Goal: Information Seeking & Learning: Learn about a topic

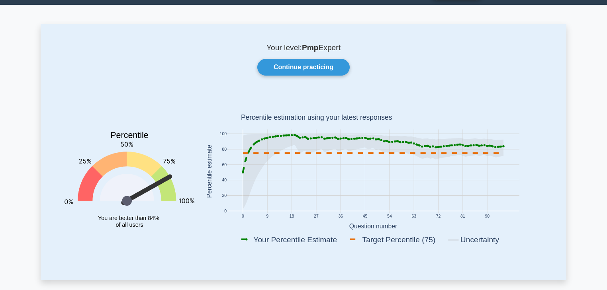
scroll to position [32, 0]
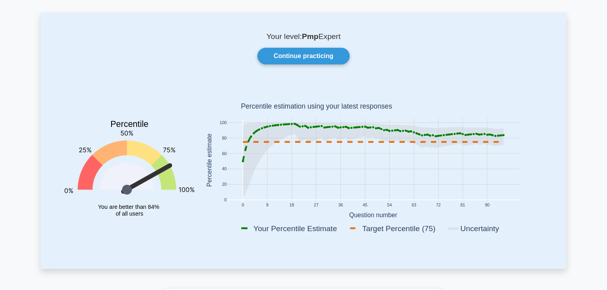
drag, startPoint x: 364, startPoint y: 229, endPoint x: 430, endPoint y: 233, distance: 65.8
click at [430, 233] on rect at bounding box center [396, 228] width 97 height 11
drag, startPoint x: 96, startPoint y: 205, endPoint x: 164, endPoint y: 209, distance: 68.6
click at [164, 209] on icon "Percentile You are better than 84% of all users" at bounding box center [129, 162] width 130 height 156
click at [156, 214] on icon "Percentile You are better than 84% of all users" at bounding box center [129, 162] width 130 height 156
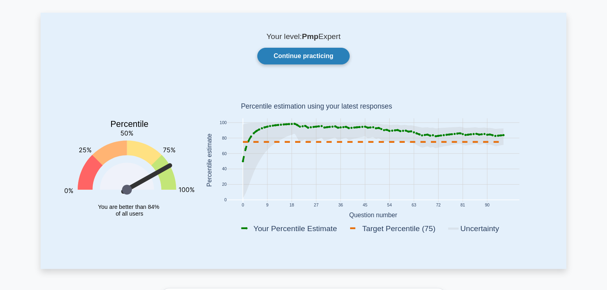
click at [338, 59] on link "Continue practicing" at bounding box center [303, 56] width 92 height 17
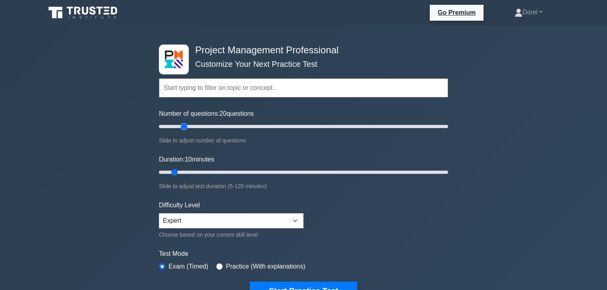
drag, startPoint x: 169, startPoint y: 127, endPoint x: 181, endPoint y: 127, distance: 11.9
type input "20"
click at [181, 127] on input "Number of questions: 20 questions" at bounding box center [303, 127] width 289 height 10
drag, startPoint x: 174, startPoint y: 170, endPoint x: 193, endPoint y: 170, distance: 18.3
type input "20"
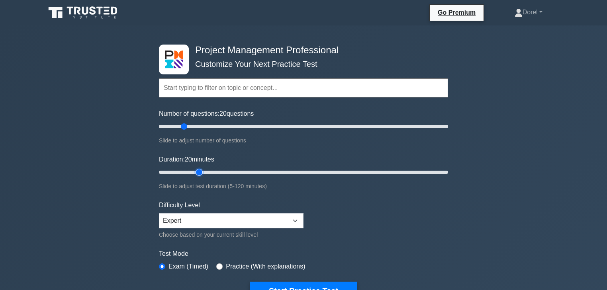
click at [193, 170] on input "Duration: 20 minutes" at bounding box center [303, 173] width 289 height 10
click at [127, 159] on div "Project Management Professional Customize Your Next Practice Test Topics Scope …" at bounding box center [303, 275] width 607 height 501
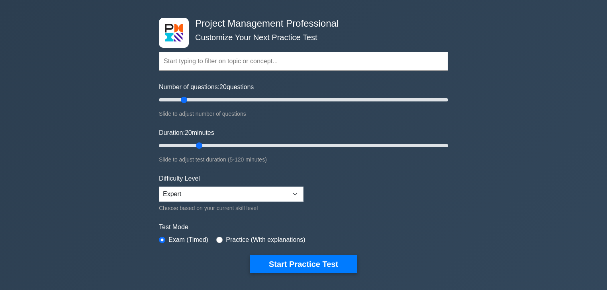
scroll to position [64, 0]
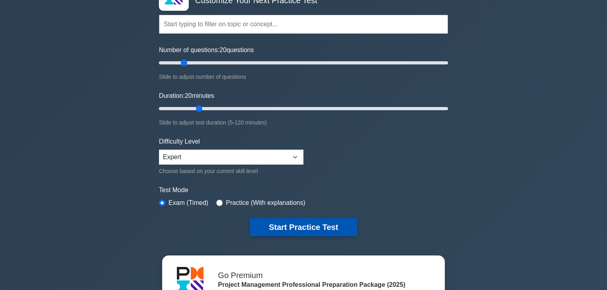
click at [305, 226] on button "Start Practice Test" at bounding box center [303, 227] width 107 height 18
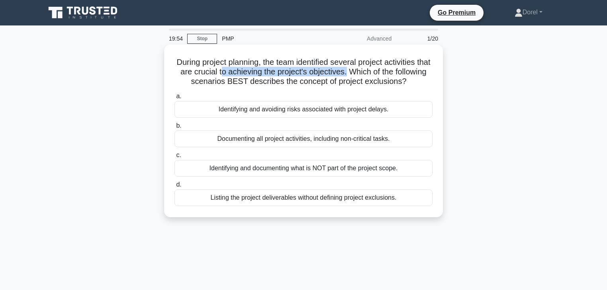
drag, startPoint x: 243, startPoint y: 71, endPoint x: 373, endPoint y: 69, distance: 129.8
click at [373, 69] on h5 "During project planning, the team identified several project activities that ar…" at bounding box center [304, 71] width 260 height 29
drag, startPoint x: 177, startPoint y: 82, endPoint x: 435, endPoint y: 84, distance: 257.6
click at [433, 87] on h5 "During project planning, the team identified several project activities that ar…" at bounding box center [304, 71] width 260 height 29
click at [435, 84] on div "During project planning, the team identified several project activities that ar…" at bounding box center [303, 131] width 272 height 166
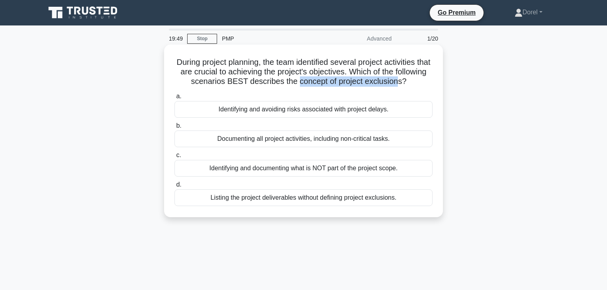
drag, startPoint x: 320, startPoint y: 84, endPoint x: 423, endPoint y: 83, distance: 102.7
click at [423, 83] on h5 "During project planning, the team identified several project activities that ar…" at bounding box center [304, 71] width 260 height 29
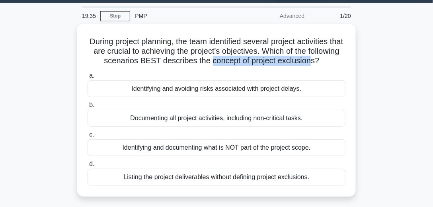
scroll to position [45, 0]
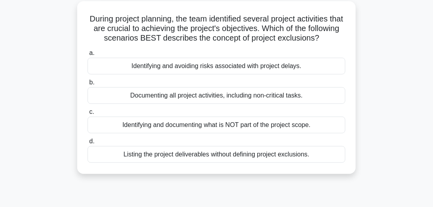
click at [72, 93] on div "During project planning, the team identified several project activities that ar…" at bounding box center [216, 92] width 382 height 182
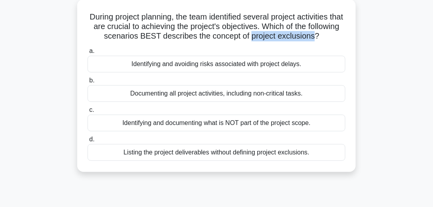
drag, startPoint x: 273, startPoint y: 37, endPoint x: 338, endPoint y: 34, distance: 65.0
click at [338, 34] on h5 "During project planning, the team identified several project activities that ar…" at bounding box center [217, 26] width 260 height 29
click at [191, 131] on div "Identifying and documenting what is NOT part of the project scope." at bounding box center [217, 123] width 258 height 17
click at [88, 113] on input "c. Identifying and documenting what is NOT part of the project scope." at bounding box center [88, 109] width 0 height 5
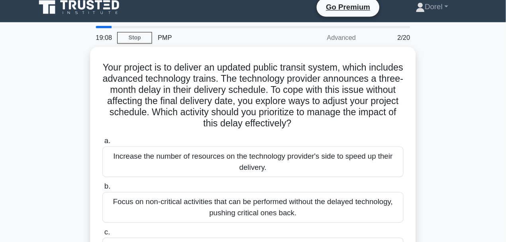
scroll to position [0, 0]
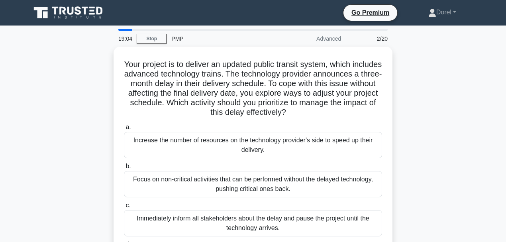
drag, startPoint x: 394, startPoint y: 10, endPoint x: 81, endPoint y: 89, distance: 322.6
click at [81, 89] on div "Your project is to deliver an updated public transit system, which includes adv…" at bounding box center [253, 171] width 454 height 249
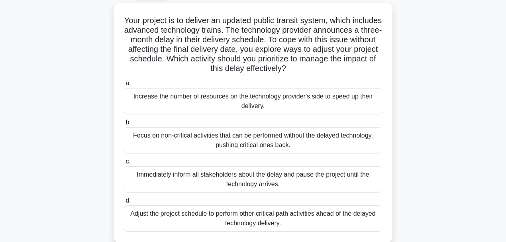
scroll to position [53, 0]
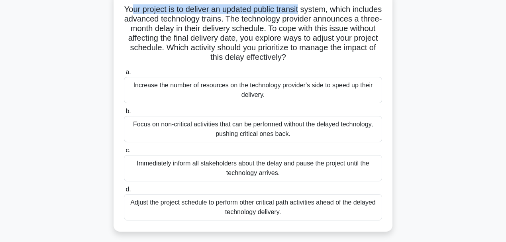
drag, startPoint x: 147, startPoint y: 10, endPoint x: 316, endPoint y: 12, distance: 169.6
click at [316, 12] on h5 "Your project is to deliver an updated public transit system, which includes adv…" at bounding box center [253, 33] width 260 height 58
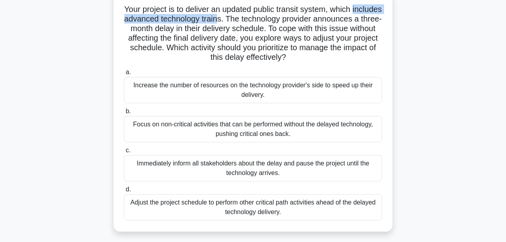
drag, startPoint x: 141, startPoint y: 16, endPoint x: 270, endPoint y: 18, distance: 129.0
click at [270, 18] on h5 "Your project is to deliver an updated public transit system, which includes adv…" at bounding box center [253, 33] width 260 height 58
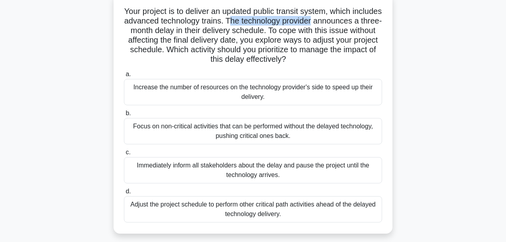
drag, startPoint x: 279, startPoint y: 18, endPoint x: 396, endPoint y: 18, distance: 116.7
click at [396, 18] on div "Your project is to deliver an updated public transit system, which includes adv…" at bounding box center [253, 118] width 454 height 249
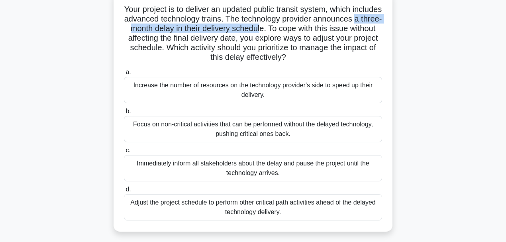
drag, startPoint x: 168, startPoint y: 29, endPoint x: 328, endPoint y: 28, distance: 160.4
click at [328, 28] on h5 "Your project is to deliver an updated public transit system, which includes adv…" at bounding box center [253, 33] width 260 height 58
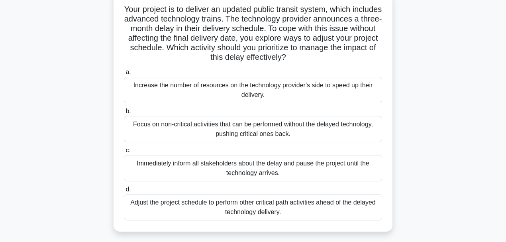
click at [299, 205] on div "Adjust the project schedule to perform other critical path activities ahead of …" at bounding box center [253, 207] width 258 height 26
click at [124, 192] on input "d. Adjust the project schedule to perform other critical path activities ahead …" at bounding box center [124, 189] width 0 height 5
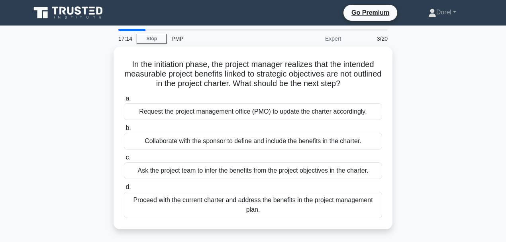
scroll to position [0, 0]
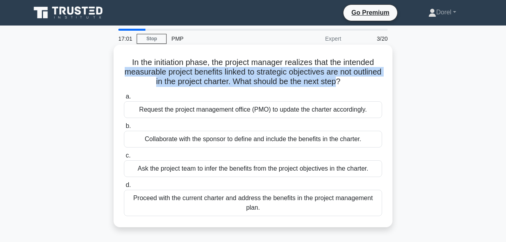
drag, startPoint x: 135, startPoint y: 72, endPoint x: 354, endPoint y: 81, distance: 220.0
click at [354, 81] on h5 "In the initiation phase, the project manager realizes that the intended measura…" at bounding box center [253, 71] width 260 height 29
click at [355, 68] on h5 "In the initiation phase, the project manager realizes that the intended measura…" at bounding box center [253, 71] width 260 height 29
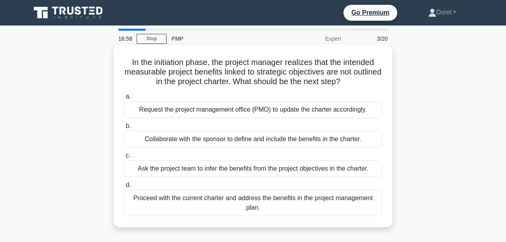
click at [236, 72] on h5 "In the initiation phase, the project manager realizes that the intended measura…" at bounding box center [253, 71] width 260 height 29
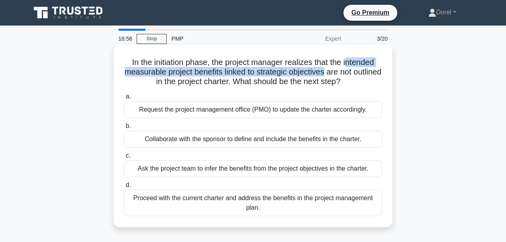
drag, startPoint x: 342, startPoint y: 72, endPoint x: 350, endPoint y: 60, distance: 14.1
click at [350, 60] on h5 "In the initiation phase, the project manager realizes that the intended measura…" at bounding box center [253, 71] width 260 height 29
click at [160, 144] on div "Collaborate with the sponsor to define and include the benefits in the charter." at bounding box center [253, 139] width 258 height 17
click at [124, 129] on input "b. Collaborate with the sponsor to define and include the benefits in the chart…" at bounding box center [124, 125] width 0 height 5
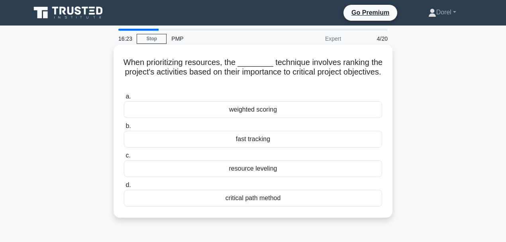
drag, startPoint x: 141, startPoint y: 73, endPoint x: 317, endPoint y: 83, distance: 176.6
click at [317, 83] on h5 "When prioritizing resources, the ________ technique involves ranking the projec…" at bounding box center [253, 71] width 260 height 29
click at [286, 71] on h5 "When prioritizing resources, the ________ technique involves ranking the projec…" at bounding box center [253, 71] width 260 height 29
click at [217, 111] on div "weighted scoring" at bounding box center [253, 109] width 258 height 17
click at [124, 99] on input "a. weighted scoring" at bounding box center [124, 96] width 0 height 5
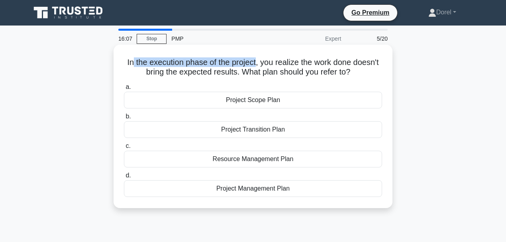
drag, startPoint x: 144, startPoint y: 61, endPoint x: 256, endPoint y: 60, distance: 112.3
click at [256, 60] on h5 "In the execution phase of the project, you realize the work done doesn't bring …" at bounding box center [253, 67] width 260 height 20
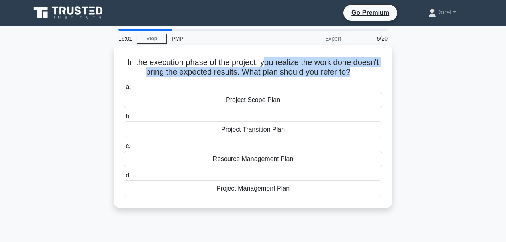
drag, startPoint x: 264, startPoint y: 62, endPoint x: 351, endPoint y: 71, distance: 88.0
click at [351, 71] on h5 "In the execution phase of the project, you realize the work done doesn't bring …" at bounding box center [253, 67] width 260 height 20
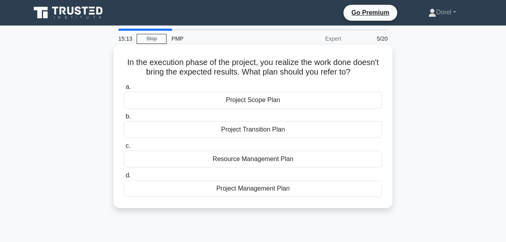
click at [228, 186] on div "Project Management Plan" at bounding box center [253, 188] width 258 height 17
click at [124, 178] on input "d. Project Management Plan" at bounding box center [124, 175] width 0 height 5
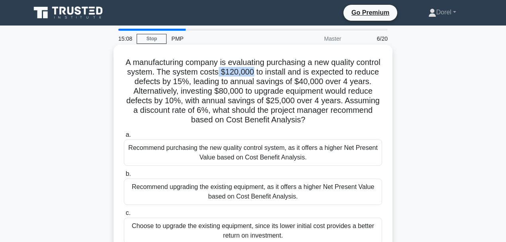
drag, startPoint x: 245, startPoint y: 74, endPoint x: 276, endPoint y: 72, distance: 31.1
click at [276, 72] on h5 "A manufacturing company is evaluating purchasing a new quality control system. …" at bounding box center [253, 91] width 260 height 68
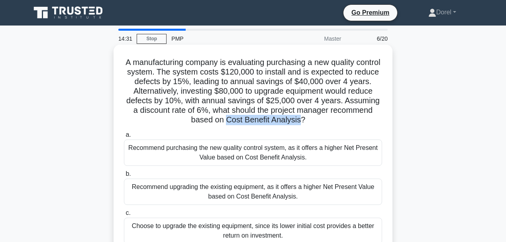
drag, startPoint x: 254, startPoint y: 122, endPoint x: 324, endPoint y: 120, distance: 69.7
click at [324, 120] on h5 "A manufacturing company is evaluating purchasing a new quality control system. …" at bounding box center [253, 91] width 260 height 68
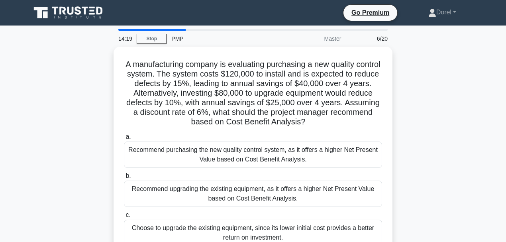
click at [45, 117] on div "A manufacturing company is evaluating purchasing a new quality control system. …" at bounding box center [253, 176] width 454 height 259
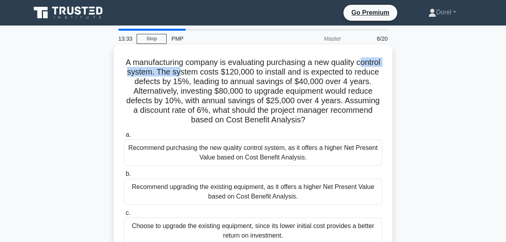
drag, startPoint x: 130, startPoint y: 72, endPoint x: 205, endPoint y: 73, distance: 74.5
click at [205, 73] on h5 "A manufacturing company is evaluating purchasing a new quality control system. …" at bounding box center [253, 91] width 260 height 68
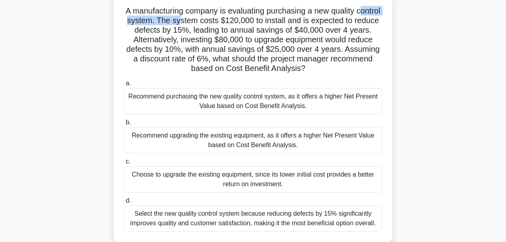
scroll to position [61, 0]
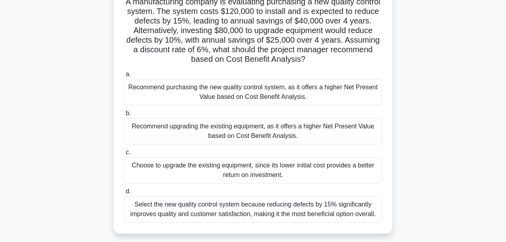
click at [141, 86] on div "Recommend purchasing the new quality control system, as it offers a higher Net …" at bounding box center [253, 92] width 258 height 26
click at [124, 77] on input "a. Recommend purchasing the new quality control system, as it offers a higher N…" at bounding box center [124, 74] width 0 height 5
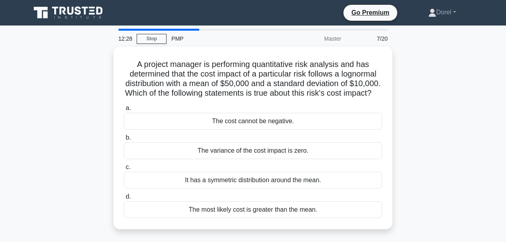
scroll to position [0, 0]
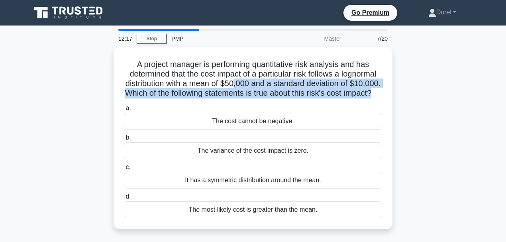
drag, startPoint x: 251, startPoint y: 82, endPoint x: 44, endPoint y: 119, distance: 210.3
click at [44, 119] on div "A project manager is performing quantitative risk analysis and has determined t…" at bounding box center [253, 143] width 454 height 192
click at [43, 119] on div "A project manager is performing quantitative risk analysis and has determined t…" at bounding box center [253, 143] width 454 height 192
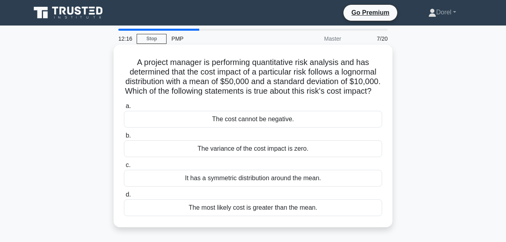
scroll to position [26, 0]
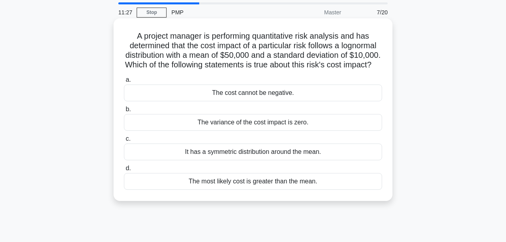
click at [285, 101] on div "The cost cannot be negative." at bounding box center [253, 92] width 258 height 17
click at [124, 82] on input "a. The cost cannot be negative." at bounding box center [124, 79] width 0 height 5
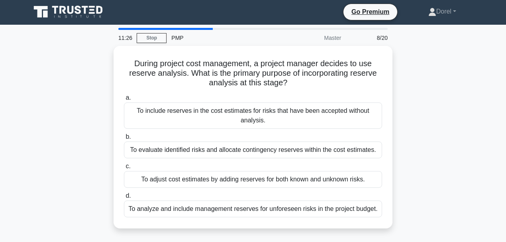
scroll to position [0, 0]
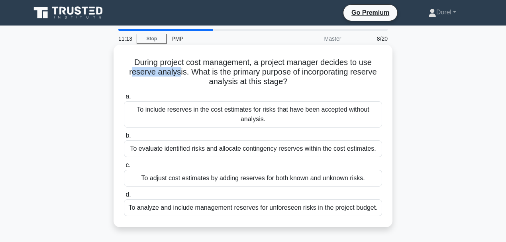
drag, startPoint x: 131, startPoint y: 72, endPoint x: 175, endPoint y: 73, distance: 44.6
click at [175, 73] on h5 "During project cost management, a project manager decides to use reserve analys…" at bounding box center [253, 71] width 260 height 29
drag, startPoint x: 190, startPoint y: 71, endPoint x: 301, endPoint y: 82, distance: 111.2
click at [301, 82] on h5 "During project cost management, a project manager decides to use reserve analys…" at bounding box center [253, 71] width 260 height 29
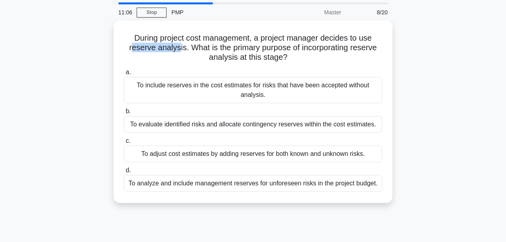
scroll to position [26, 0]
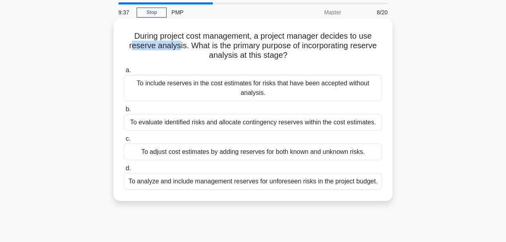
click at [148, 154] on div "To adjust cost estimates by adding reserves for both known and unknown risks." at bounding box center [253, 151] width 258 height 17
click at [124, 141] on input "c. To adjust cost estimates by adding reserves for both known and unknown risks." at bounding box center [124, 138] width 0 height 5
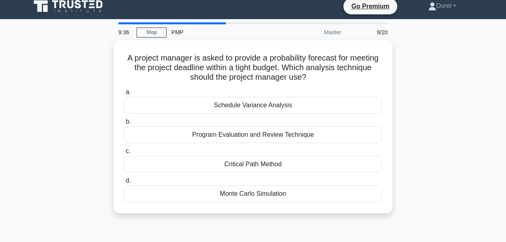
scroll to position [0, 0]
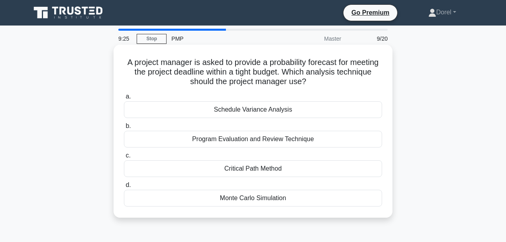
drag, startPoint x: 316, startPoint y: 84, endPoint x: 158, endPoint y: 80, distance: 157.7
click at [158, 80] on h5 "A project manager is asked to provide a probability forecast for meeting the pr…" at bounding box center [253, 71] width 260 height 29
drag, startPoint x: 316, startPoint y: 66, endPoint x: 311, endPoint y: 66, distance: 4.8
click at [316, 66] on h5 "A project manager is asked to provide a probability forecast for meeting the pr…" at bounding box center [253, 71] width 260 height 29
drag, startPoint x: 283, startPoint y: 63, endPoint x: 351, endPoint y: 62, distance: 67.7
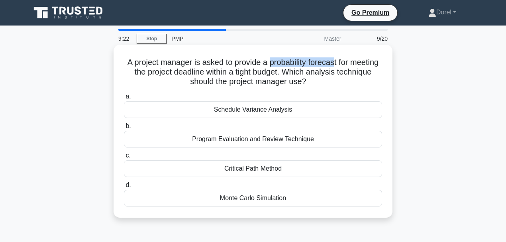
click at [351, 62] on h5 "A project manager is asked to provide a probability forecast for meeting the pr…" at bounding box center [253, 71] width 260 height 29
click at [213, 195] on div "Monte Carlo Simulation" at bounding box center [253, 198] width 258 height 17
click at [124, 188] on input "d. Monte Carlo Simulation" at bounding box center [124, 184] width 0 height 5
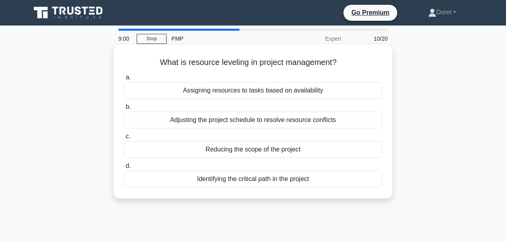
click at [219, 123] on div "Adjusting the project schedule to resolve resource conflicts" at bounding box center [253, 119] width 258 height 17
click at [124, 109] on input "b. Adjusting the project schedule to resolve resource conflicts" at bounding box center [124, 106] width 0 height 5
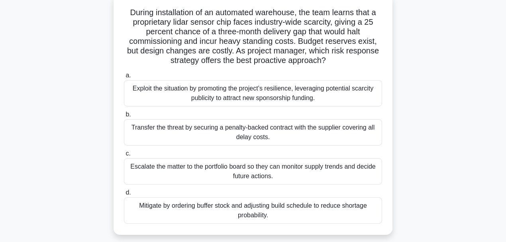
scroll to position [53, 0]
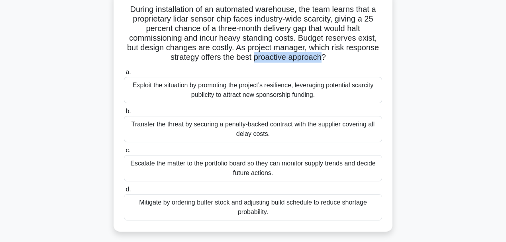
drag, startPoint x: 255, startPoint y: 58, endPoint x: 323, endPoint y: 60, distance: 68.5
click at [323, 60] on h5 "During installation of an automated warehouse, the team learns that a proprieta…" at bounding box center [253, 33] width 260 height 58
click at [164, 213] on div "Mitigate by ordering buffer stock and adjusting build schedule to reduce shorta…" at bounding box center [253, 207] width 258 height 26
click at [124, 192] on input "d. Mitigate by ordering buffer stock and adjusting build schedule to reduce sho…" at bounding box center [124, 189] width 0 height 5
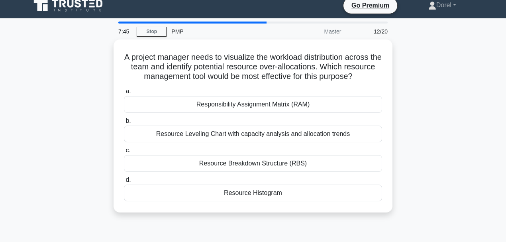
scroll to position [0, 0]
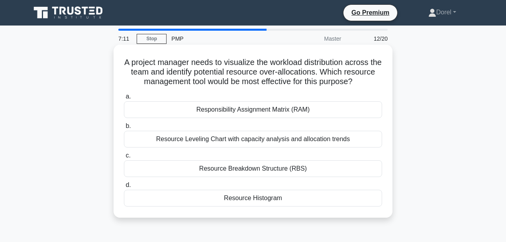
drag, startPoint x: 145, startPoint y: 148, endPoint x: 225, endPoint y: 151, distance: 80.1
click at [225, 147] on div "Resource Leveling Chart with capacity analysis and allocation trends" at bounding box center [253, 139] width 258 height 17
click at [202, 147] on div "Resource Leveling Chart with capacity analysis and allocation trends" at bounding box center [253, 139] width 258 height 17
click at [124, 129] on input "b. Resource Leveling Chart with capacity analysis and allocation trends" at bounding box center [124, 125] width 0 height 5
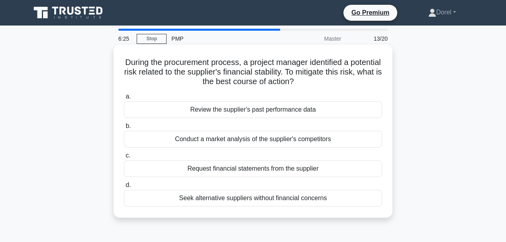
click at [219, 200] on div "Seek alternative suppliers without financial concerns" at bounding box center [253, 198] width 258 height 17
click at [124, 188] on input "d. Seek alternative suppliers without financial concerns" at bounding box center [124, 184] width 0 height 5
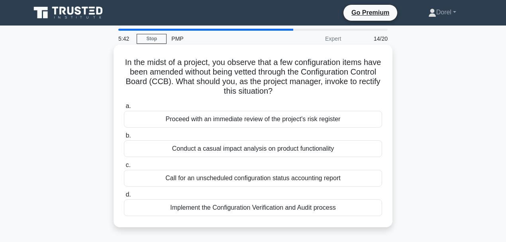
click at [327, 212] on div "Implement the Configuration Verification and Audit process" at bounding box center [253, 207] width 258 height 17
click at [124, 197] on input "d. Implement the Configuration Verification and Audit process" at bounding box center [124, 194] width 0 height 5
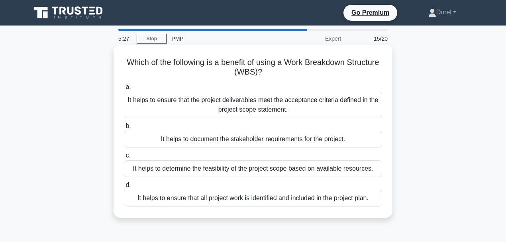
click at [279, 201] on div "It helps to ensure that all project work is identified and included in the proj…" at bounding box center [253, 198] width 258 height 17
click at [124, 188] on input "d. It helps to ensure that all project work is identified and included in the p…" at bounding box center [124, 184] width 0 height 5
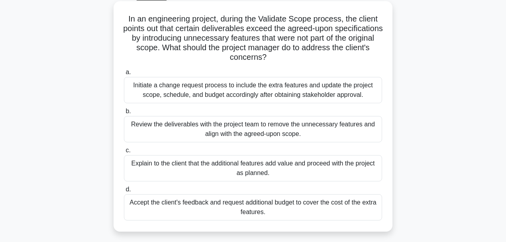
scroll to position [26, 0]
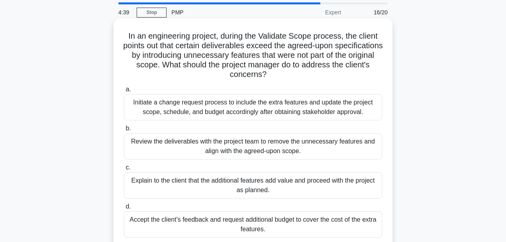
click at [256, 150] on div "Review the deliverables with the project team to remove the unnecessary feature…" at bounding box center [253, 146] width 258 height 26
click at [124, 131] on input "b. Review the deliverables with the project team to remove the unnecessary feat…" at bounding box center [124, 128] width 0 height 5
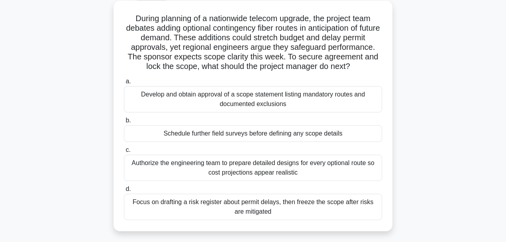
scroll to position [53, 0]
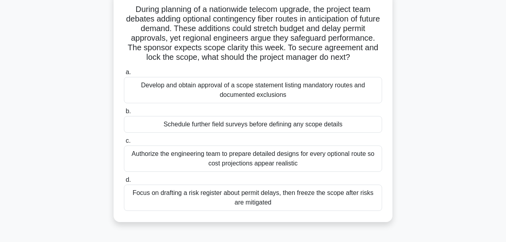
click at [164, 91] on div "Develop and obtain approval of a scope statement listing mandatory routes and d…" at bounding box center [253, 90] width 258 height 26
click at [124, 75] on input "a. Develop and obtain approval of a scope statement listing mandatory routes an…" at bounding box center [124, 72] width 0 height 5
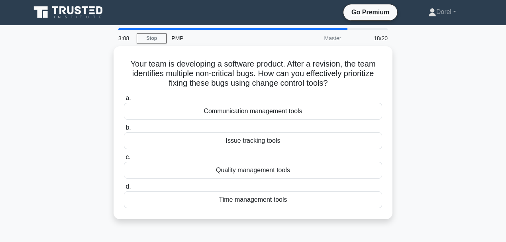
scroll to position [0, 0]
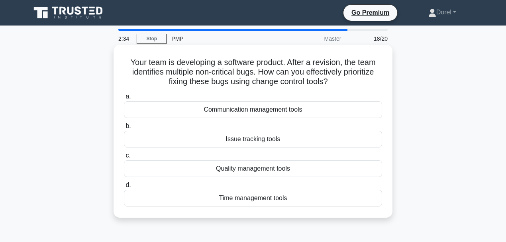
click at [221, 140] on div "Issue tracking tools" at bounding box center [253, 139] width 258 height 17
click at [124, 129] on input "b. Issue tracking tools" at bounding box center [124, 125] width 0 height 5
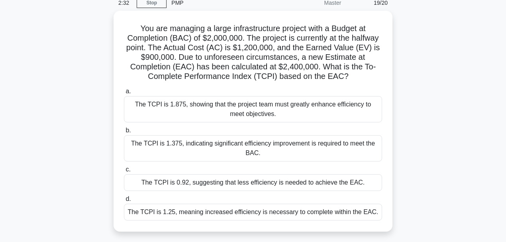
scroll to position [26, 0]
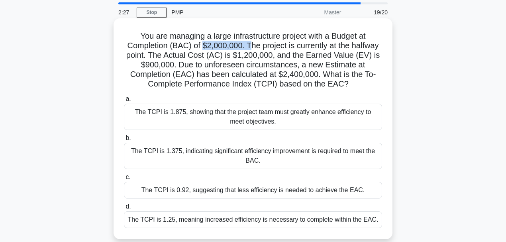
drag, startPoint x: 201, startPoint y: 47, endPoint x: 247, endPoint y: 47, distance: 45.8
click at [247, 47] on h5 "You are managing a large infrastructure project with a Budget at Completion (BA…" at bounding box center [253, 60] width 260 height 58
drag, startPoint x: 236, startPoint y: 55, endPoint x: 275, endPoint y: 55, distance: 39.0
click at [275, 55] on h5 "You are managing a large infrastructure project with a Budget at Completion (BA…" at bounding box center [253, 60] width 260 height 58
drag, startPoint x: 144, startPoint y: 63, endPoint x: 172, endPoint y: 62, distance: 27.9
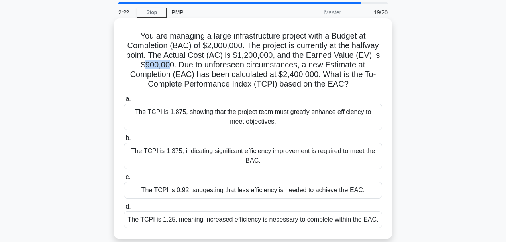
click at [172, 62] on h5 "You are managing a large infrastructure project with a Budget at Completion (BA…" at bounding box center [253, 60] width 260 height 58
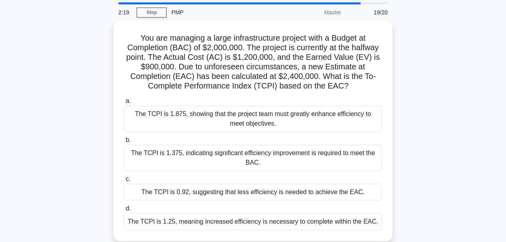
click at [408, 72] on div "You are managing a large infrastructure project with a Budget at Completion (BA…" at bounding box center [253, 135] width 454 height 230
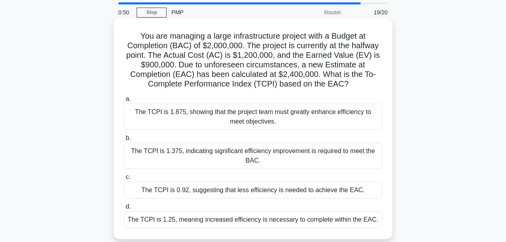
click at [203, 157] on div "The TCPI is 1.375, indicating significant efficiency improvement is required to…" at bounding box center [253, 156] width 258 height 26
click at [124, 141] on input "b. The TCPI is 1.375, indicating significant efficiency improvement is required…" at bounding box center [124, 137] width 0 height 5
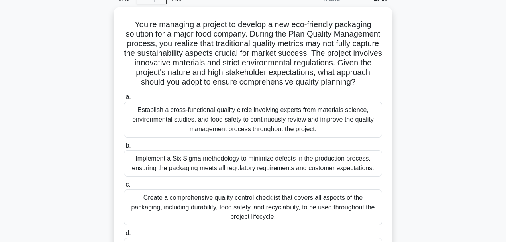
scroll to position [53, 0]
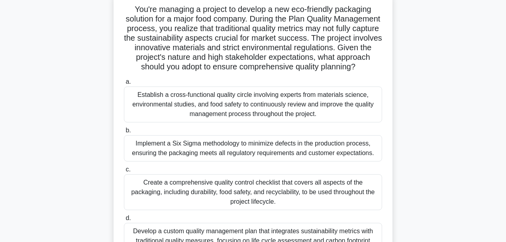
drag, startPoint x: 127, startPoint y: 29, endPoint x: 356, endPoint y: 78, distance: 233.3
click at [356, 72] on h5 "You're managing a project to develop a new eco-friendly packaging solution for …" at bounding box center [253, 38] width 260 height 68
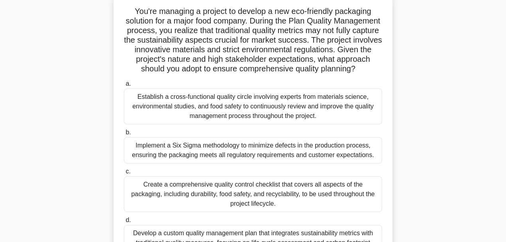
click at [109, 103] on div "You're managing a project to develop a new eco-friendly packaging solution for …" at bounding box center [253, 137] width 454 height 287
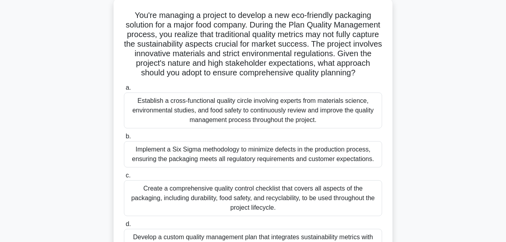
scroll to position [80, 0]
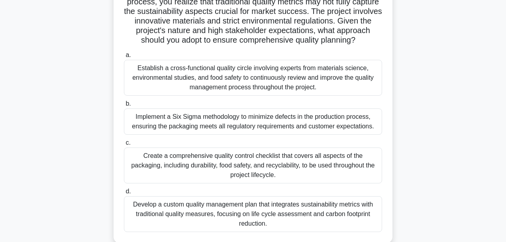
click at [188, 135] on div "Implement a Six Sigma methodology to minimize defects in the production process…" at bounding box center [253, 121] width 258 height 26
click at [124, 106] on input "b. Implement a Six Sigma methodology to minimize defects in the production proc…" at bounding box center [124, 103] width 0 height 5
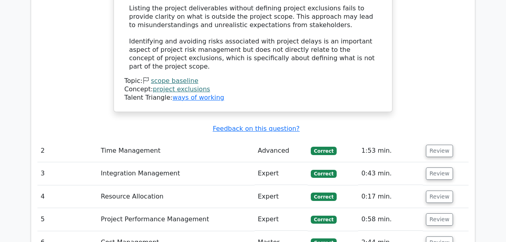
scroll to position [1194, 0]
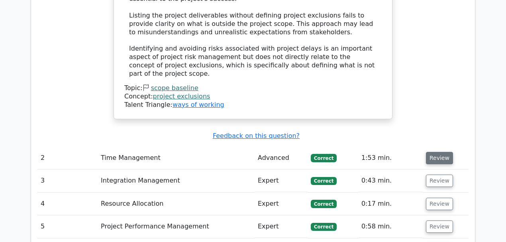
click at [436, 152] on button "Review" at bounding box center [439, 158] width 27 height 12
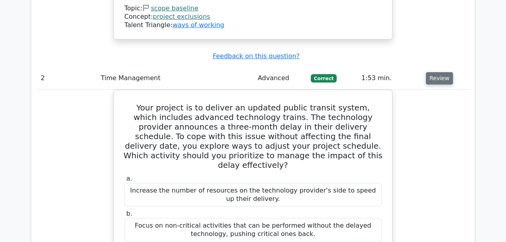
scroll to position [1168, 0]
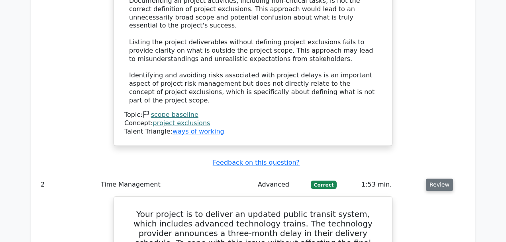
click at [437, 178] on button "Review" at bounding box center [439, 184] width 27 height 12
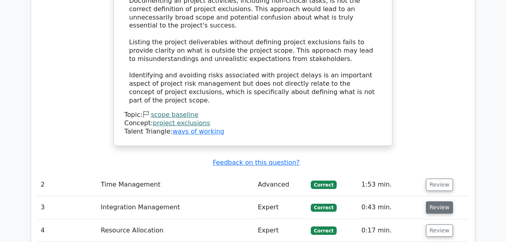
click at [438, 201] on button "Review" at bounding box center [439, 207] width 27 height 12
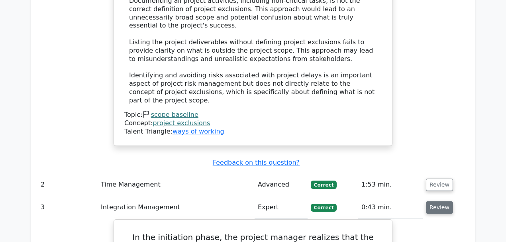
scroll to position [1247, 0]
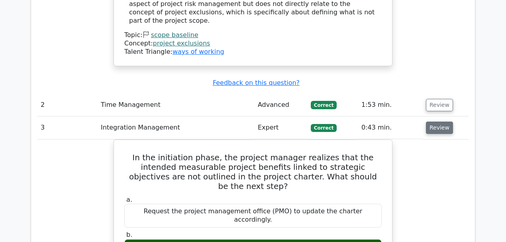
click at [444, 121] on button "Review" at bounding box center [439, 127] width 27 height 12
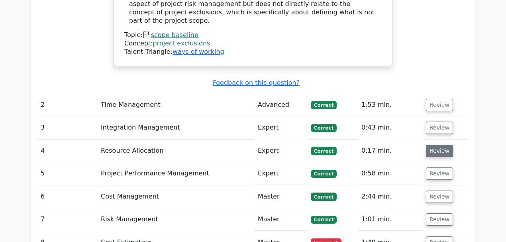
click at [440, 145] on button "Review" at bounding box center [439, 151] width 27 height 12
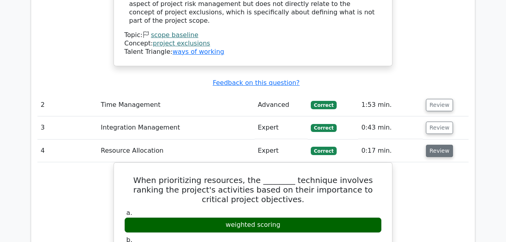
click at [440, 145] on button "Review" at bounding box center [439, 151] width 27 height 12
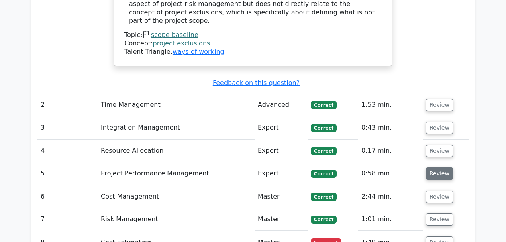
click at [436, 167] on button "Review" at bounding box center [439, 173] width 27 height 12
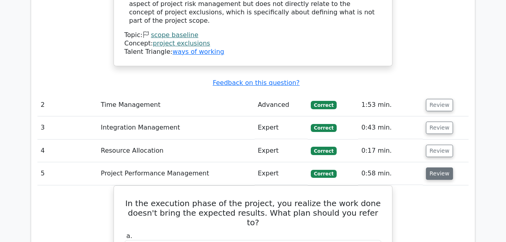
click at [436, 167] on button "Review" at bounding box center [439, 173] width 27 height 12
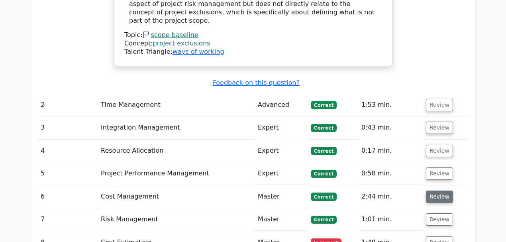
click at [436, 190] on button "Review" at bounding box center [439, 196] width 27 height 12
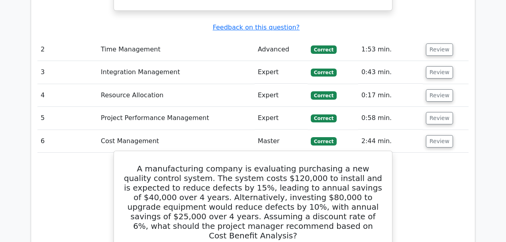
scroll to position [1300, 0]
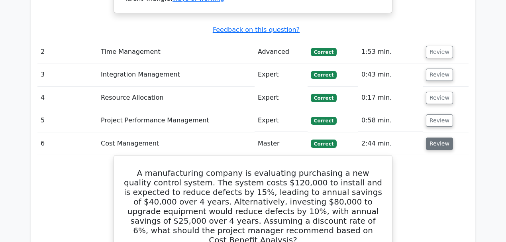
click at [441, 137] on button "Review" at bounding box center [439, 143] width 27 height 12
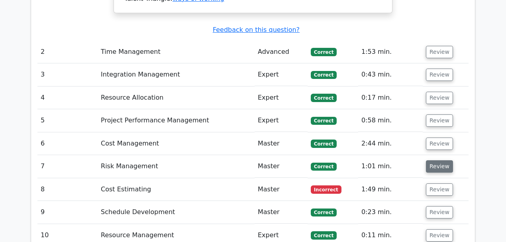
click at [440, 160] on button "Review" at bounding box center [439, 166] width 27 height 12
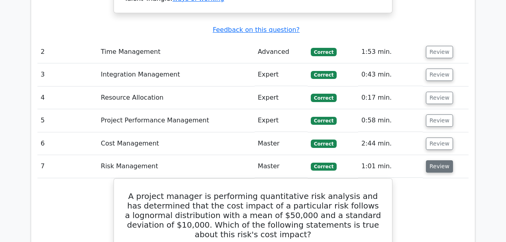
click at [439, 160] on button "Review" at bounding box center [439, 166] width 27 height 12
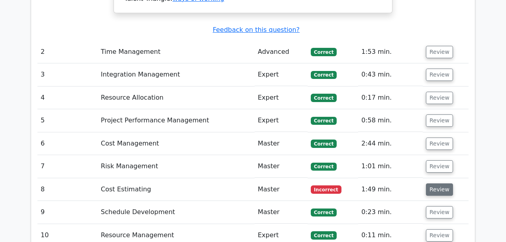
click at [436, 183] on button "Review" at bounding box center [439, 189] width 27 height 12
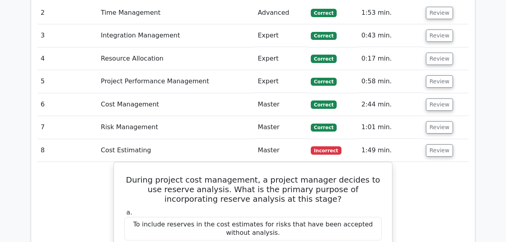
scroll to position [1327, 0]
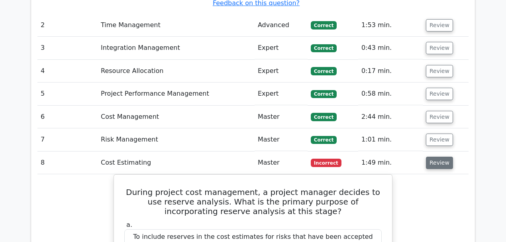
click at [429, 156] on button "Review" at bounding box center [439, 162] width 27 height 12
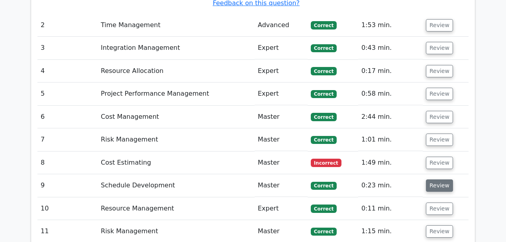
click at [433, 179] on button "Review" at bounding box center [439, 185] width 27 height 12
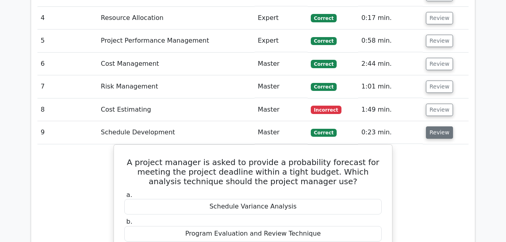
scroll to position [1380, 0]
click at [432, 126] on button "Review" at bounding box center [439, 132] width 27 height 12
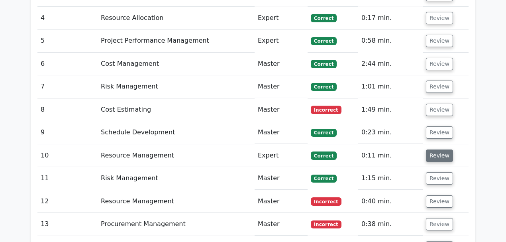
click at [430, 149] on button "Review" at bounding box center [439, 155] width 27 height 12
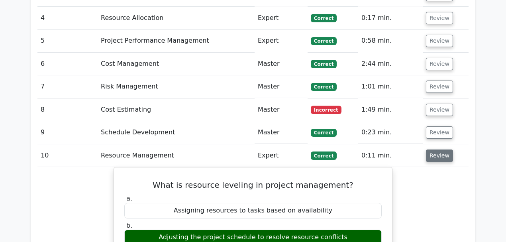
click at [430, 149] on button "Review" at bounding box center [439, 155] width 27 height 12
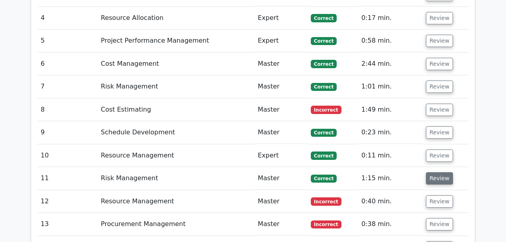
click at [434, 172] on button "Review" at bounding box center [439, 178] width 27 height 12
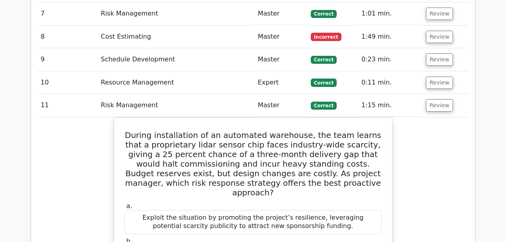
scroll to position [1433, 0]
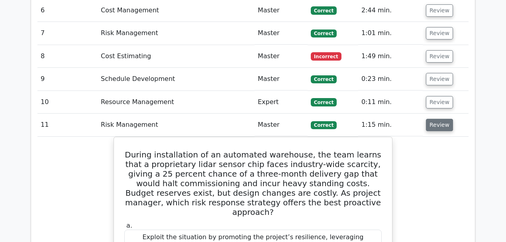
click at [433, 119] on button "Review" at bounding box center [439, 125] width 27 height 12
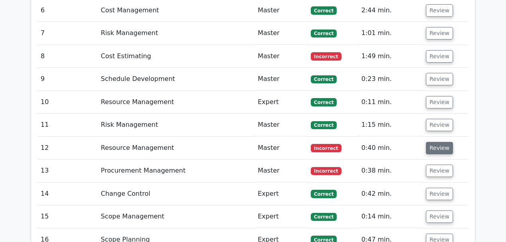
click at [432, 142] on button "Review" at bounding box center [439, 148] width 27 height 12
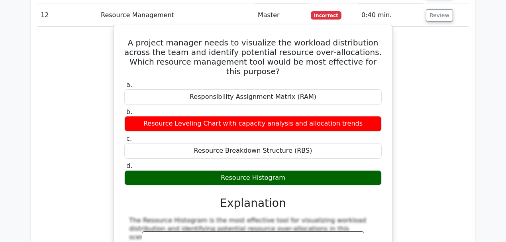
scroll to position [1460, 0]
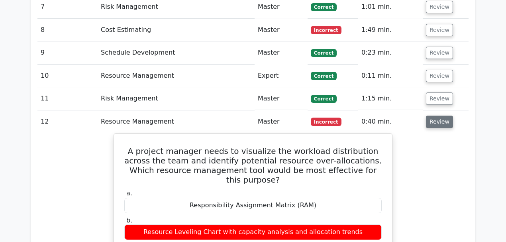
click at [428, 115] on button "Review" at bounding box center [439, 121] width 27 height 12
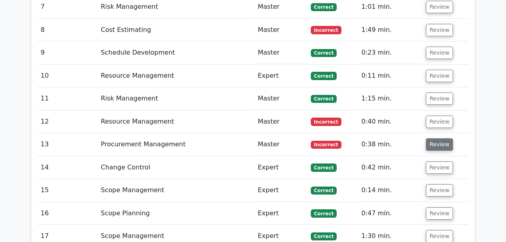
click at [432, 138] on button "Review" at bounding box center [439, 144] width 27 height 12
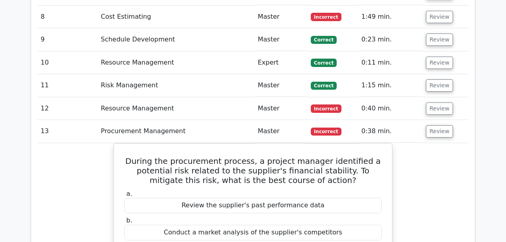
scroll to position [1433, 0]
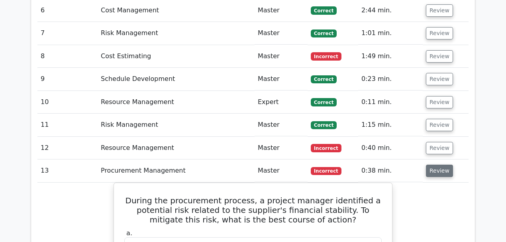
click at [444, 164] on button "Review" at bounding box center [439, 170] width 27 height 12
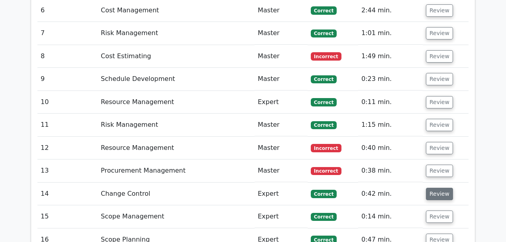
click at [434, 188] on button "Review" at bounding box center [439, 194] width 27 height 12
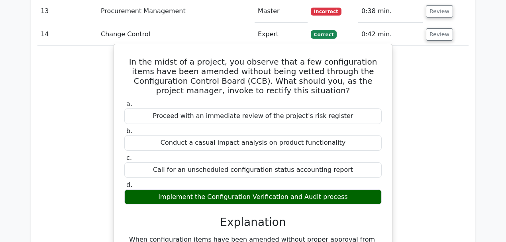
scroll to position [1460, 0]
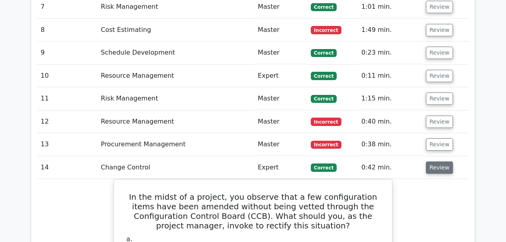
click at [447, 161] on button "Review" at bounding box center [439, 167] width 27 height 12
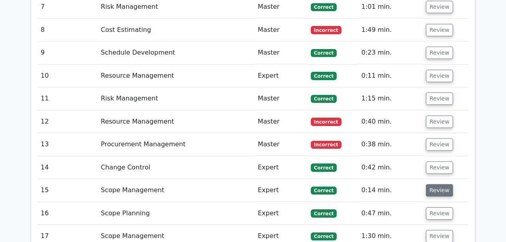
click at [438, 184] on button "Review" at bounding box center [439, 190] width 27 height 12
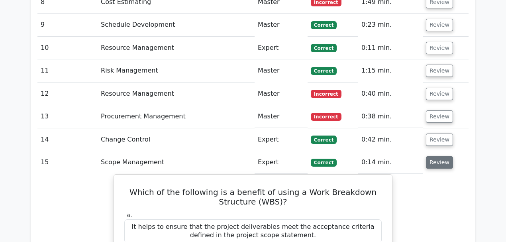
scroll to position [1513, 0]
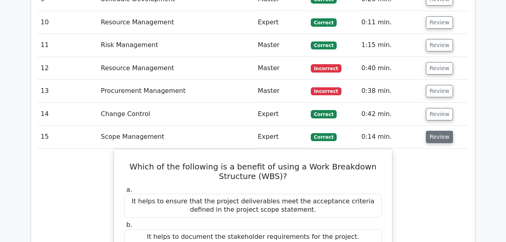
click at [437, 131] on button "Review" at bounding box center [439, 137] width 27 height 12
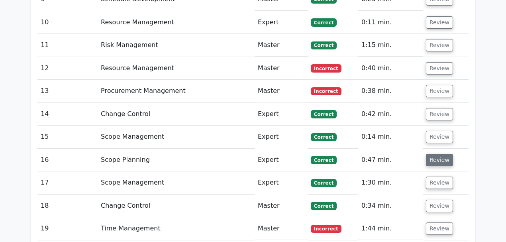
click at [436, 154] on button "Review" at bounding box center [439, 160] width 27 height 12
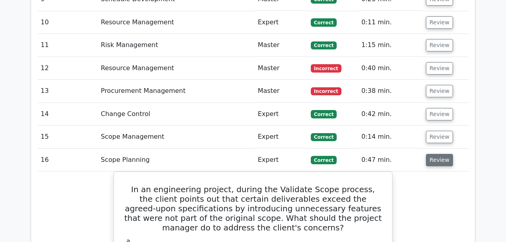
click at [436, 154] on button "Review" at bounding box center [439, 160] width 27 height 12
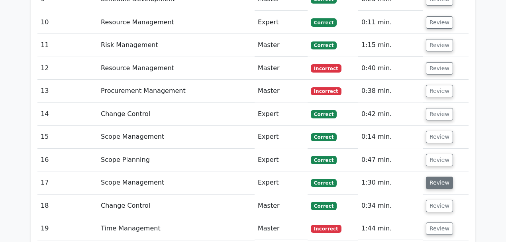
click at [433, 176] on button "Review" at bounding box center [439, 182] width 27 height 12
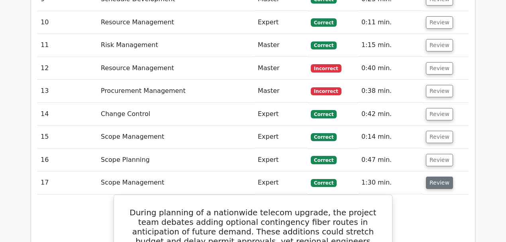
click at [433, 176] on button "Review" at bounding box center [439, 182] width 27 height 12
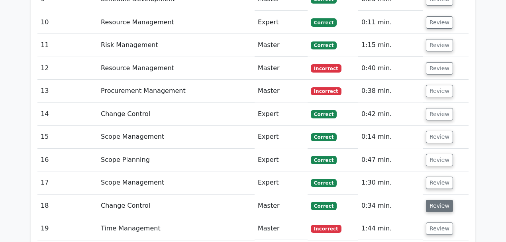
click at [433, 199] on button "Review" at bounding box center [439, 205] width 27 height 12
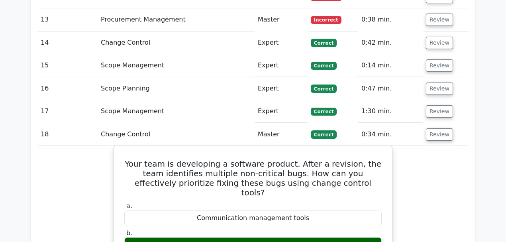
scroll to position [1592, 0]
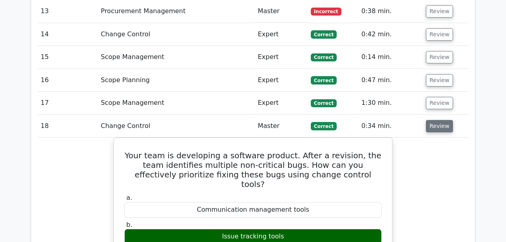
click at [435, 120] on button "Review" at bounding box center [439, 126] width 27 height 12
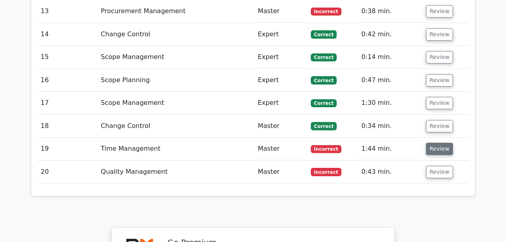
click at [432, 143] on button "Review" at bounding box center [439, 149] width 27 height 12
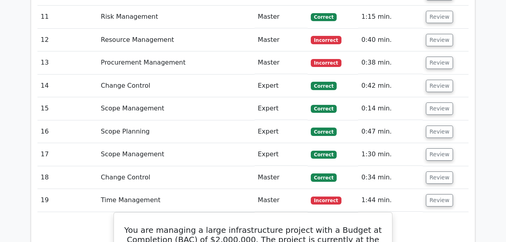
scroll to position [1513, 0]
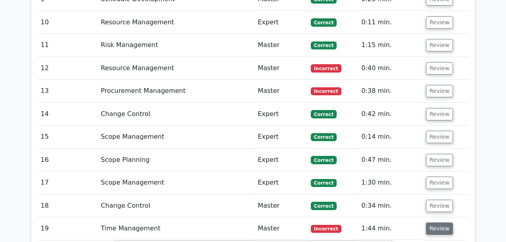
click at [431, 222] on button "Review" at bounding box center [439, 228] width 27 height 12
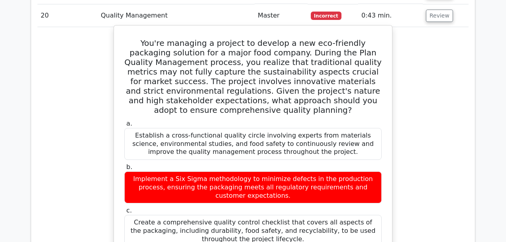
scroll to position [1752, 0]
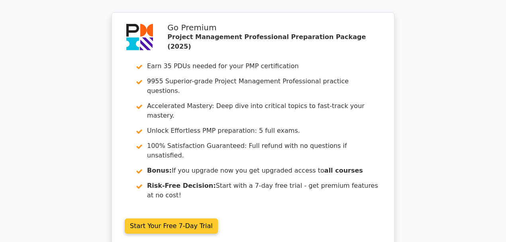
scroll to position [1846, 0]
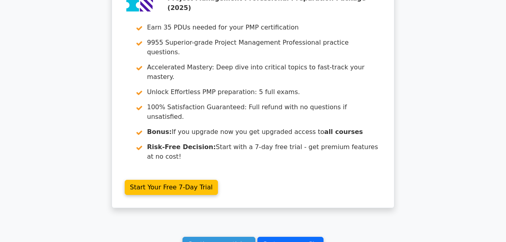
click at [291, 236] on link "Go to your profile" at bounding box center [290, 243] width 66 height 15
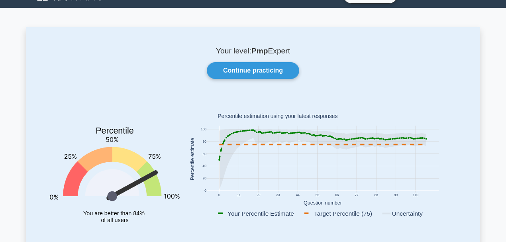
scroll to position [26, 0]
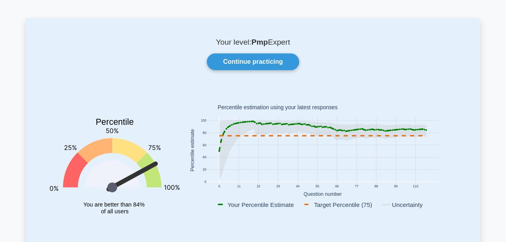
drag, startPoint x: 428, startPoint y: 129, endPoint x: 274, endPoint y: 119, distance: 154.0
click at [275, 119] on rect at bounding box center [323, 150] width 232 height 66
click at [274, 119] on rect at bounding box center [323, 150] width 232 height 66
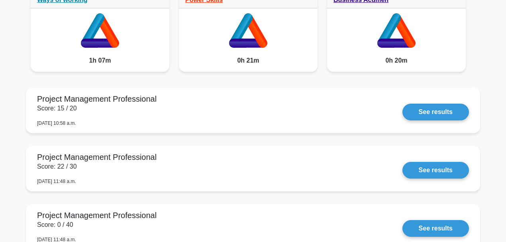
scroll to position [690, 0]
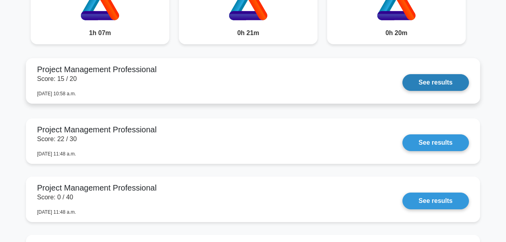
click at [413, 80] on link "See results" at bounding box center [435, 82] width 66 height 17
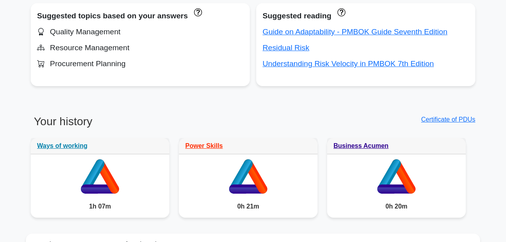
scroll to position [557, 0]
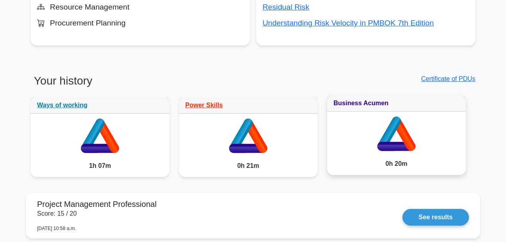
click at [367, 106] on link "Business Acumen" at bounding box center [360, 103] width 55 height 7
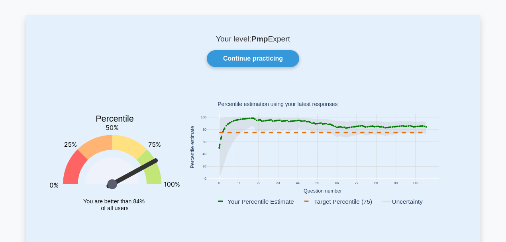
scroll to position [0, 0]
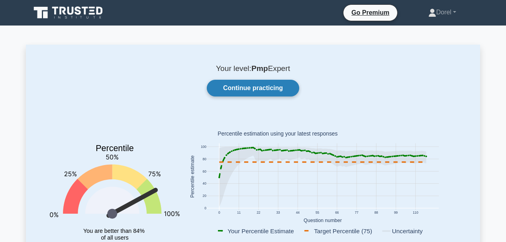
click at [265, 94] on link "Continue practicing" at bounding box center [253, 88] width 92 height 17
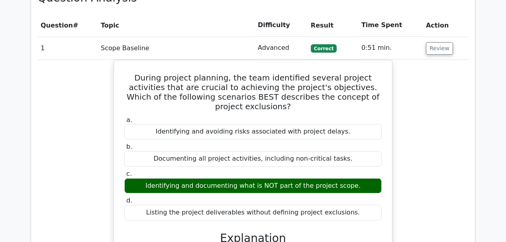
scroll to position [717, 0]
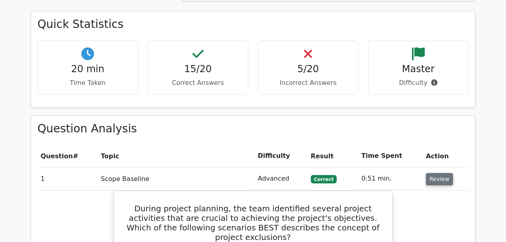
click at [432, 173] on button "Review" at bounding box center [439, 179] width 27 height 12
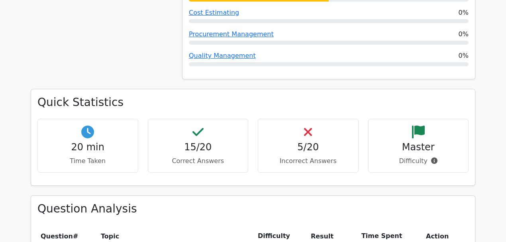
scroll to position [637, 0]
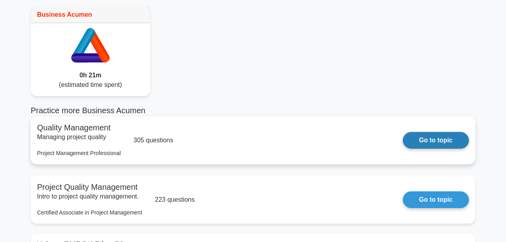
scroll to position [106, 0]
